Goal: Check status

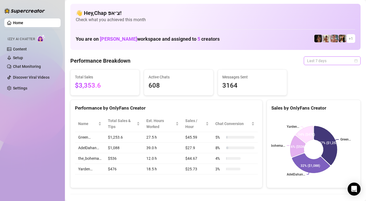
click at [316, 64] on div "Last 7 days" at bounding box center [332, 60] width 57 height 9
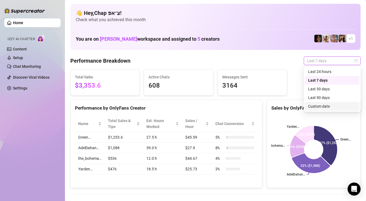
click at [317, 103] on div "Custom date" at bounding box center [332, 106] width 48 height 6
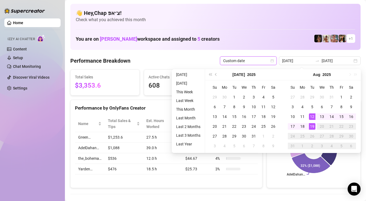
type input "[DATE]"
click at [315, 123] on div "19" at bounding box center [312, 126] width 6 height 6
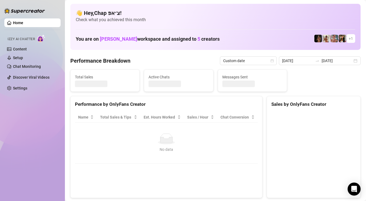
type input "[DATE]"
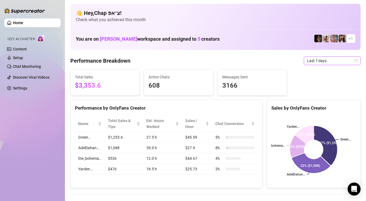
click at [312, 58] on span "Last 7 days" at bounding box center [332, 61] width 50 height 8
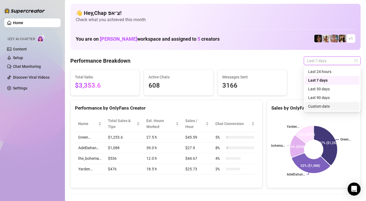
click at [323, 109] on div "Custom date" at bounding box center [332, 106] width 48 height 6
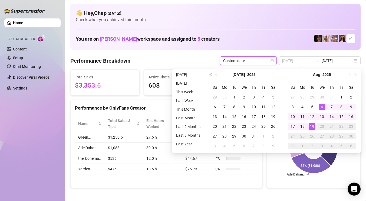
type input "[DATE]"
click at [314, 124] on div "19" at bounding box center [312, 126] width 6 height 6
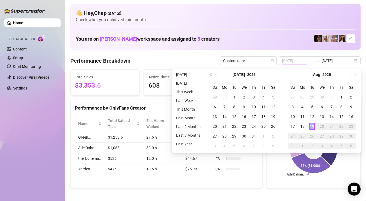
click at [314, 124] on div "19" at bounding box center [312, 126] width 6 height 6
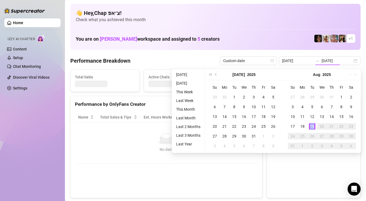
type input "[DATE]"
